Goal: Task Accomplishment & Management: Complete application form

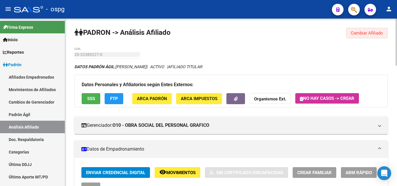
click at [347, 33] on button "Cambiar Afiliado" at bounding box center [367, 33] width 42 height 10
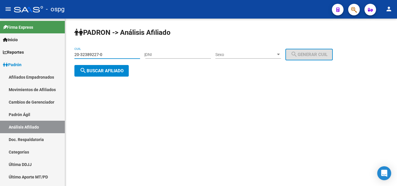
drag, startPoint x: 108, startPoint y: 55, endPoint x: 67, endPoint y: 55, distance: 41.2
click at [69, 53] on div "[PERSON_NAME] -> Análisis Afiliado 20-32389227-0 CUIL | DNI Sexo Sexo search Ge…" at bounding box center [231, 57] width 332 height 77
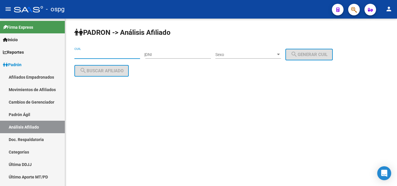
paste input "20-34534726-8"
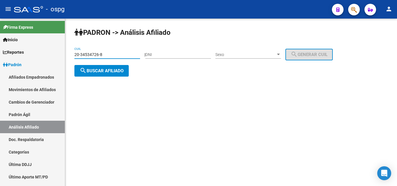
type input "20-34534726-8"
click at [112, 76] on div "[PERSON_NAME] -> Análisis Afiliado 20-34534726-8 CUIL | DNI Sexo Sexo search Ge…" at bounding box center [231, 57] width 332 height 77
click at [113, 72] on span "search Buscar afiliado" at bounding box center [102, 70] width 44 height 5
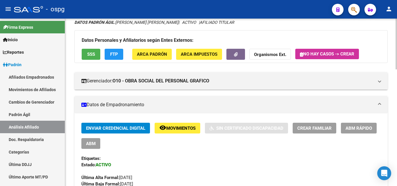
scroll to position [37, 0]
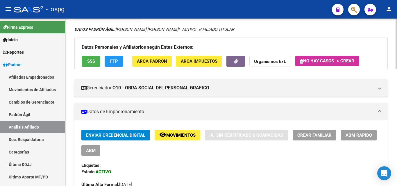
click at [111, 65] on button "FTP" at bounding box center [114, 61] width 19 height 11
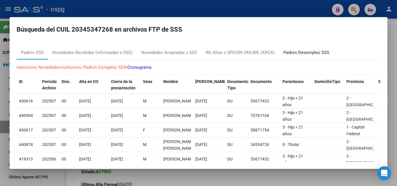
click at [307, 53] on div "Padrón Desempleo SSS" at bounding box center [306, 52] width 46 height 7
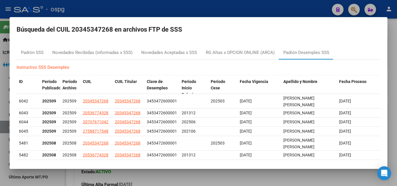
click at [198, 9] on div at bounding box center [198, 93] width 397 height 186
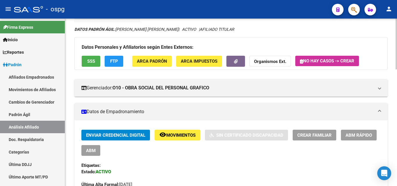
scroll to position [8, 0]
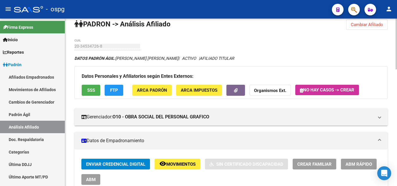
click at [115, 88] on span "FTP" at bounding box center [114, 90] width 8 height 5
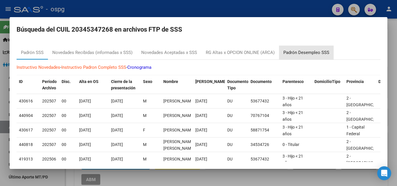
click at [326, 50] on div "Padrón Desempleo SSS" at bounding box center [306, 52] width 46 height 7
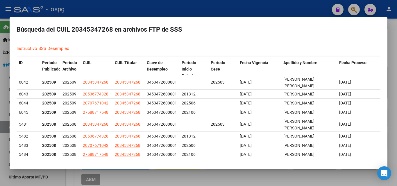
scroll to position [0, 0]
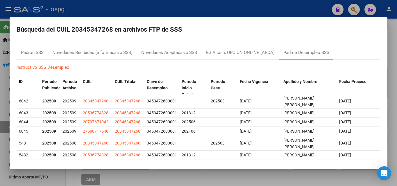
click at [249, 9] on div at bounding box center [198, 93] width 397 height 186
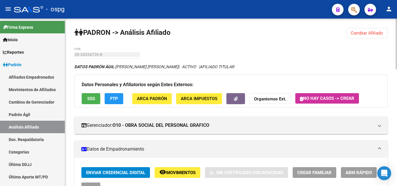
click at [367, 29] on button "Cambiar Afiliado" at bounding box center [367, 33] width 42 height 10
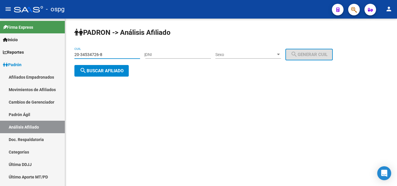
drag, startPoint x: 108, startPoint y: 55, endPoint x: 69, endPoint y: 59, distance: 38.9
click at [69, 59] on div "[PERSON_NAME] -> Análisis Afiliado 20-34534726-8 CUIL | DNI Sexo Sexo search Ge…" at bounding box center [231, 57] width 332 height 77
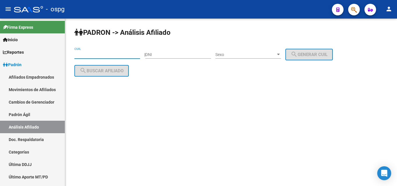
paste input "23-41028550-9"
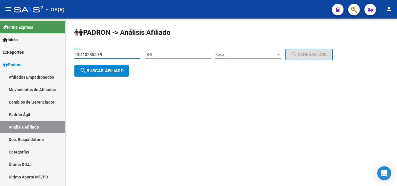
type input "23-41028550-9"
click at [103, 69] on span "search Buscar afiliado" at bounding box center [102, 70] width 44 height 5
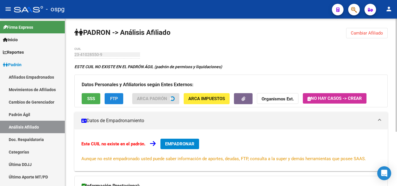
click at [115, 98] on span "FTP" at bounding box center [114, 98] width 8 height 5
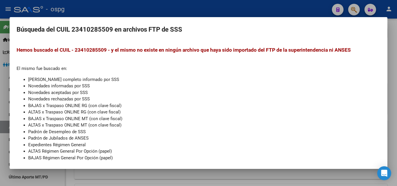
click at [119, 9] on div at bounding box center [198, 93] width 397 height 186
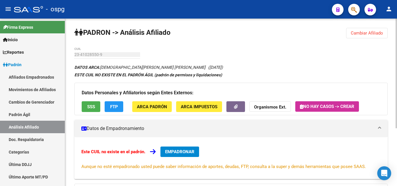
click at [91, 107] on span "SSS" at bounding box center [91, 106] width 8 height 5
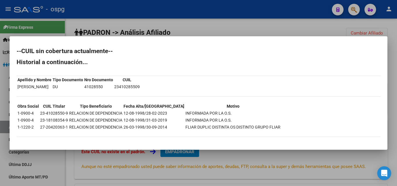
click at [151, 24] on div at bounding box center [198, 93] width 397 height 186
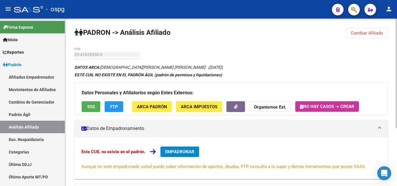
scroll to position [88, 0]
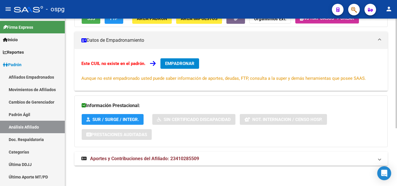
click at [185, 164] on mat-expansion-panel-header "Aportes y Contribuciones del Afiliado: 23410285509" at bounding box center [230, 159] width 313 height 14
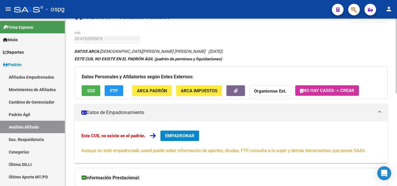
scroll to position [29, 0]
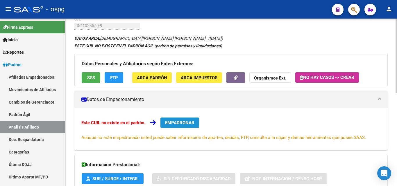
click at [173, 121] on span "EMPADRONAR" at bounding box center [179, 122] width 29 height 5
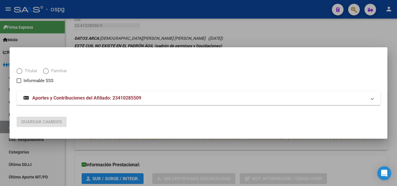
click at [19, 72] on span "Elija una opción" at bounding box center [20, 71] width 6 height 6
click at [18, 70] on span "Elija una opción" at bounding box center [20, 71] width 6 height 6
click at [18, 70] on input "Titular" at bounding box center [20, 71] width 6 height 6
radio input "true"
checkbox input "true"
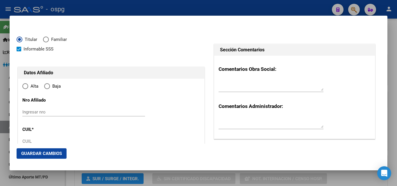
type input "23-41028550-9"
radio input "true"
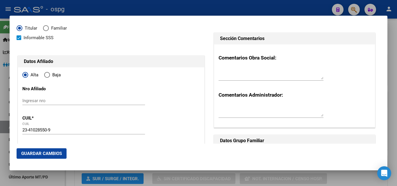
type input "41028550"
type input "[DEMOGRAPHIC_DATA][PERSON_NAME] [PERSON_NAME]"
type input "[DATE]"
type input "LAFERRERE"
type input "1757"
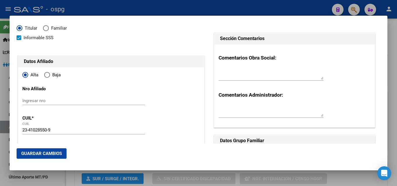
type input "M CORONADO"
type input "2092"
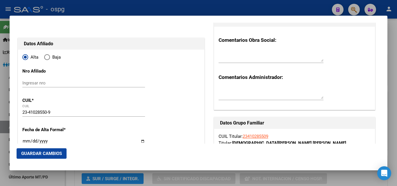
type input "LAFERRERE"
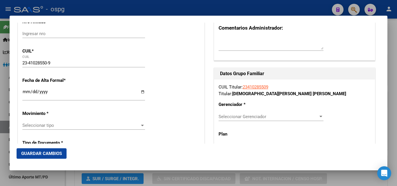
scroll to position [87, 0]
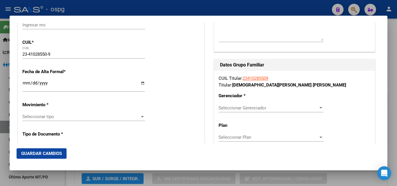
click at [24, 85] on input "Ingresar fecha" at bounding box center [83, 85] width 123 height 9
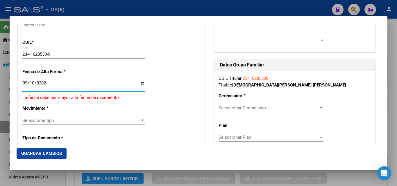
type input "[DATE]"
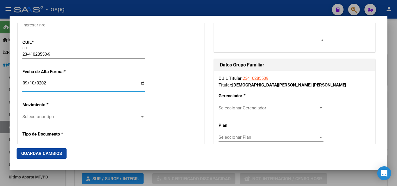
click at [54, 119] on span "Seleccionar tipo" at bounding box center [80, 116] width 117 height 5
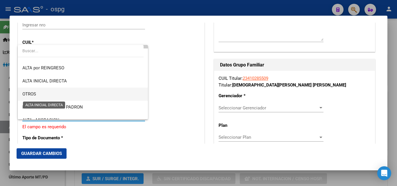
scroll to position [29, 0]
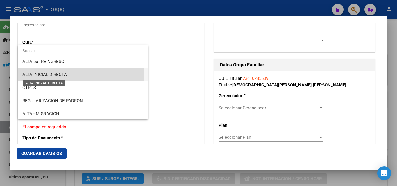
click at [46, 76] on span "ALTA INICIAL DIRECTA" at bounding box center [44, 74] width 44 height 5
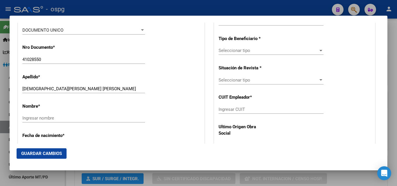
scroll to position [232, 0]
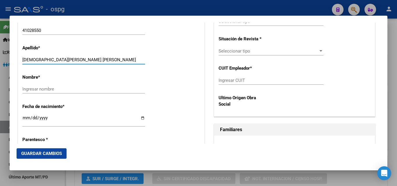
drag, startPoint x: 42, startPoint y: 60, endPoint x: 92, endPoint y: 62, distance: 50.6
click at [92, 62] on input "[DEMOGRAPHIC_DATA][PERSON_NAME] [PERSON_NAME]" at bounding box center [83, 59] width 123 height 5
type input "ROMANO"
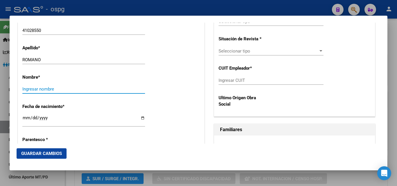
click at [29, 90] on input "Ingresar nombre" at bounding box center [83, 89] width 123 height 5
paste input "[PERSON_NAME]"
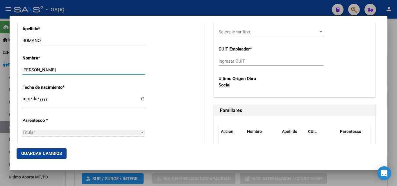
scroll to position [319, 0]
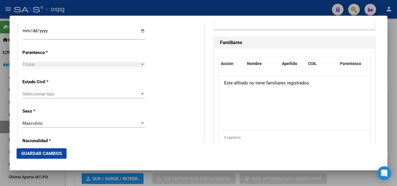
type input "[PERSON_NAME]"
click at [43, 98] on div "Seleccionar tipo Seleccionar tipo" at bounding box center [83, 97] width 123 height 14
click at [46, 98] on div "Seleccionar tipo Seleccionar tipo" at bounding box center [83, 94] width 123 height 9
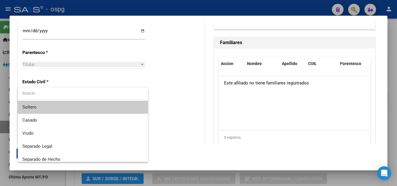
click at [36, 108] on span "Soltero" at bounding box center [82, 107] width 121 height 13
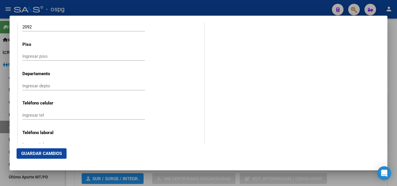
scroll to position [697, 0]
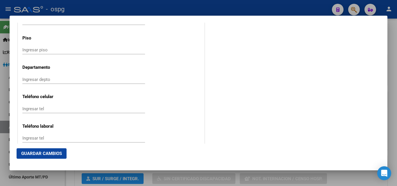
click at [51, 110] on input "Ingresar tel" at bounding box center [83, 108] width 123 height 5
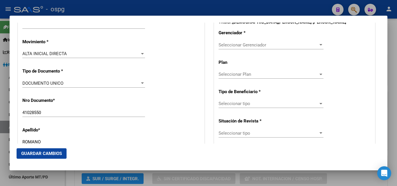
scroll to position [145, 0]
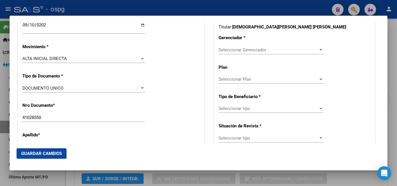
click at [258, 48] on span "Seleccionar Gerenciador" at bounding box center [268, 49] width 100 height 5
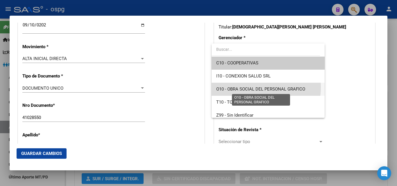
drag, startPoint x: 252, startPoint y: 87, endPoint x: 255, endPoint y: 87, distance: 2.9
click at [252, 87] on span "O10 - OBRA SOCIAL DEL PERSONAL GRAFICO" at bounding box center [260, 89] width 89 height 5
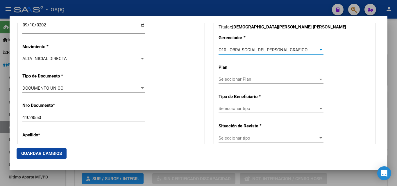
click at [241, 109] on span "Seleccionar tipo" at bounding box center [268, 108] width 100 height 5
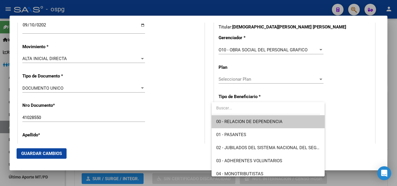
click at [241, 123] on span "00 - RELACION DE DEPENDENCIA" at bounding box center [249, 121] width 66 height 5
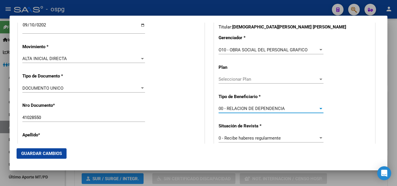
scroll to position [203, 0]
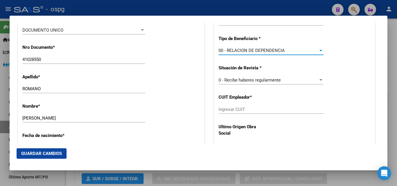
click at [230, 110] on input "Ingresar CUIT" at bounding box center [270, 109] width 105 height 5
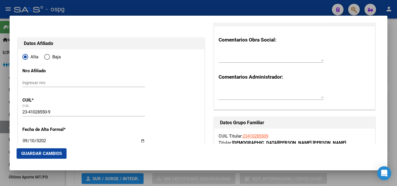
scroll to position [29, 0]
type input "30-71465623-2"
click at [43, 153] on span "Guardar Cambios" at bounding box center [41, 153] width 41 height 5
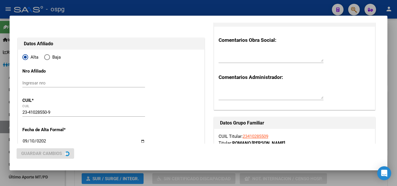
scroll to position [0, 0]
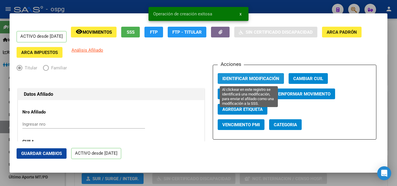
click at [264, 76] on span "Identificar Modificación" at bounding box center [250, 78] width 57 height 5
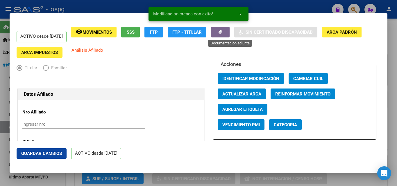
click at [229, 31] on button "button" at bounding box center [220, 32] width 19 height 11
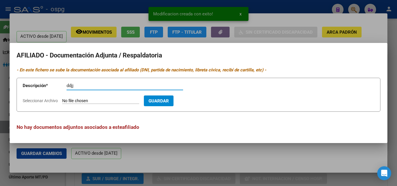
type input "ddjj"
click at [73, 103] on input "Seleccionar Archivo" at bounding box center [100, 101] width 77 height 6
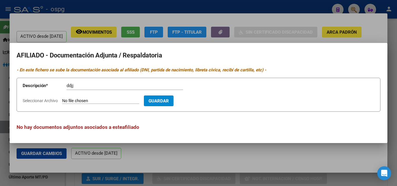
type input "C:\fakepath\ddjj [PERSON_NAME].pdf"
click at [202, 99] on span "Guardar" at bounding box center [192, 100] width 20 height 5
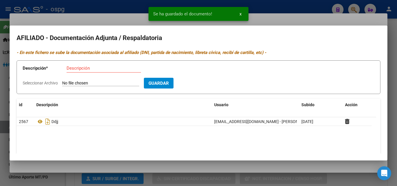
click at [75, 70] on input "Descripción" at bounding box center [104, 68] width 74 height 5
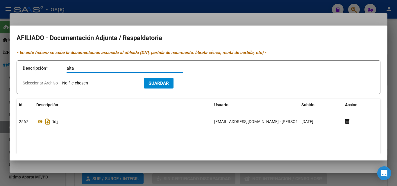
type input "alta"
click at [73, 82] on input "Seleccionar Archivo" at bounding box center [100, 84] width 77 height 6
type input "C:\fakepath\[PERSON_NAME].pdf"
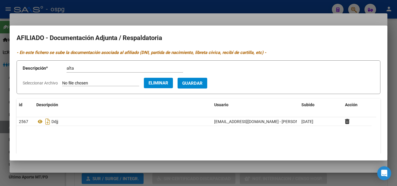
click at [199, 85] on span "Guardar" at bounding box center [192, 83] width 20 height 5
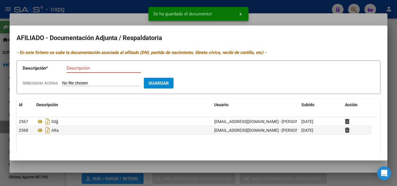
click at [71, 69] on input "Descripción" at bounding box center [104, 68] width 74 height 5
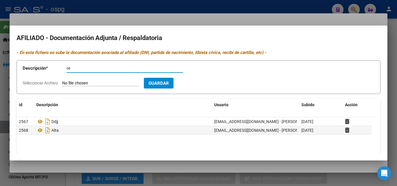
type input "r"
type input "dni"
click at [78, 84] on input "Seleccionar Archivo" at bounding box center [100, 84] width 77 height 6
click at [82, 82] on input "Seleccionar Archivo" at bounding box center [100, 84] width 77 height 6
drag, startPoint x: 75, startPoint y: 83, endPoint x: 69, endPoint y: 83, distance: 6.7
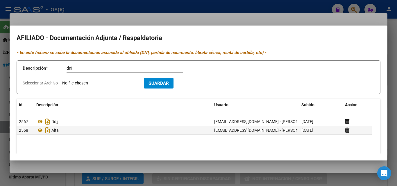
click at [69, 83] on input "Seleccionar Archivo" at bounding box center [100, 84] width 77 height 6
type input "C:\fakepath\dni [PERSON_NAME].pdf"
click at [200, 81] on span "Guardar" at bounding box center [192, 83] width 20 height 5
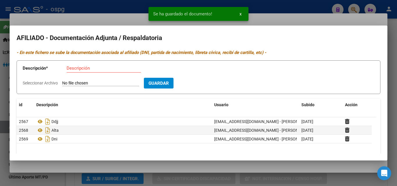
click at [129, 20] on div at bounding box center [198, 93] width 397 height 186
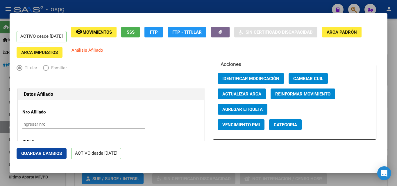
click at [47, 156] on button "Guardar Cambios" at bounding box center [42, 153] width 50 height 10
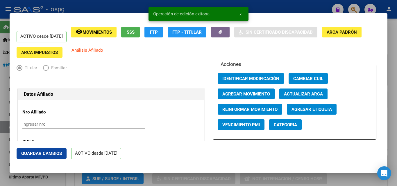
click at [126, 5] on div at bounding box center [198, 93] width 397 height 186
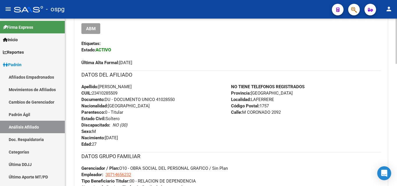
scroll to position [134, 0]
